Goal: Navigation & Orientation: Find specific page/section

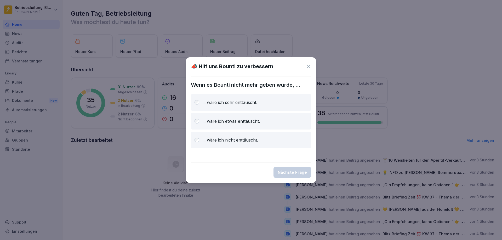
click at [246, 104] on p "... wäre ich sehr enttäuscht." at bounding box center [229, 102] width 55 height 6
click at [294, 171] on div "Nächste Frage" at bounding box center [292, 173] width 29 height 6
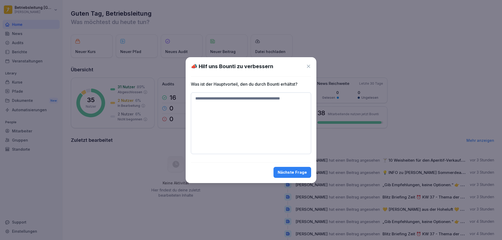
click at [292, 175] on div "Nächste Frage" at bounding box center [292, 173] width 29 height 6
click at [309, 68] on icon at bounding box center [308, 66] width 5 height 5
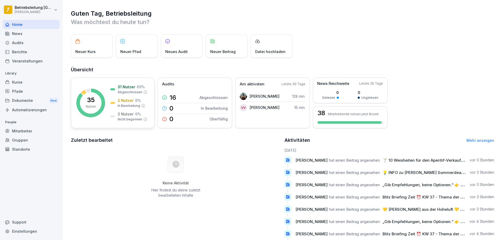
click at [97, 97] on rect at bounding box center [90, 103] width 29 height 29
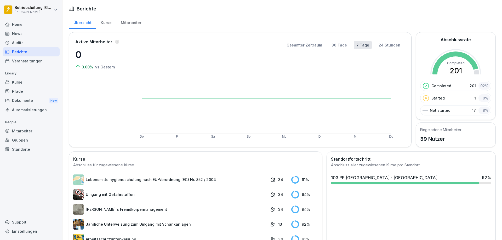
click at [30, 128] on div "Mitarbeiter" at bounding box center [31, 131] width 57 height 9
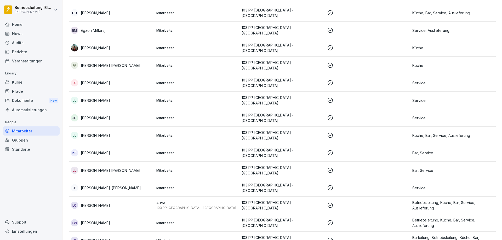
scroll to position [288, 0]
